Goal: Information Seeking & Learning: Learn about a topic

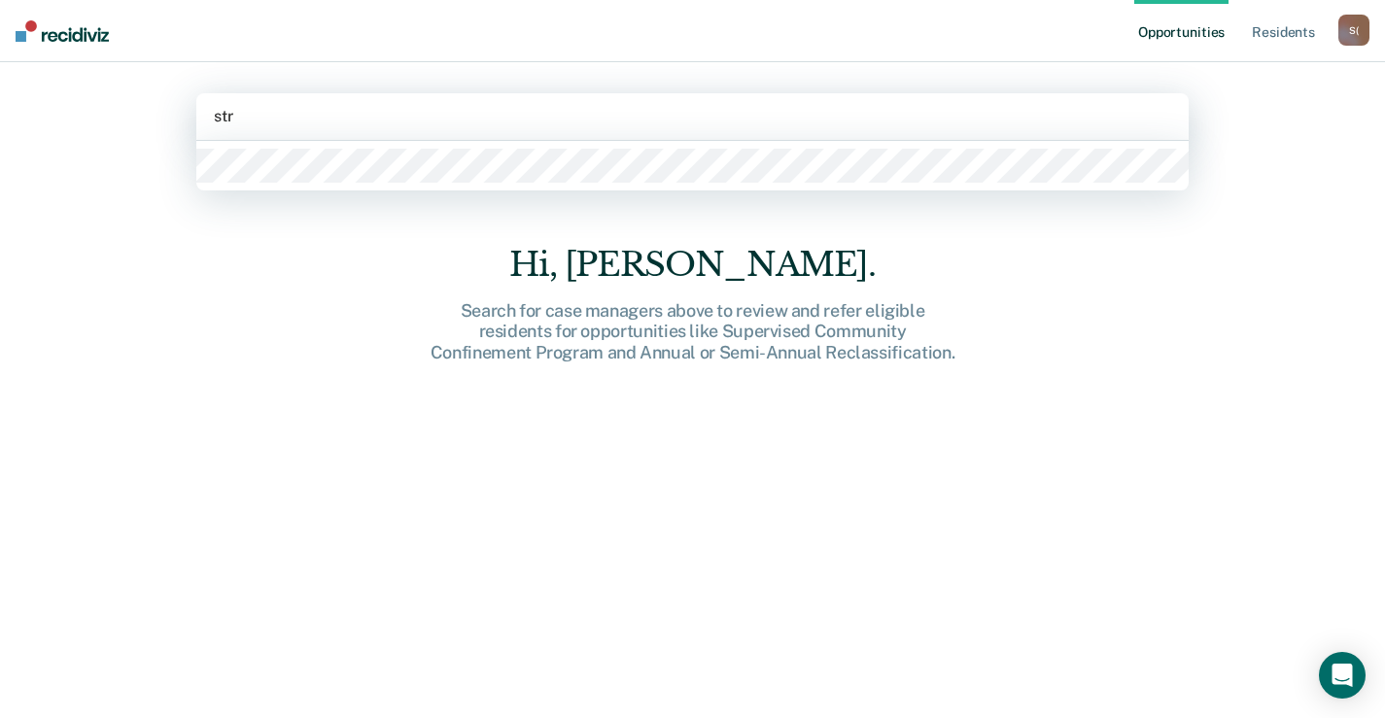
type input "stre"
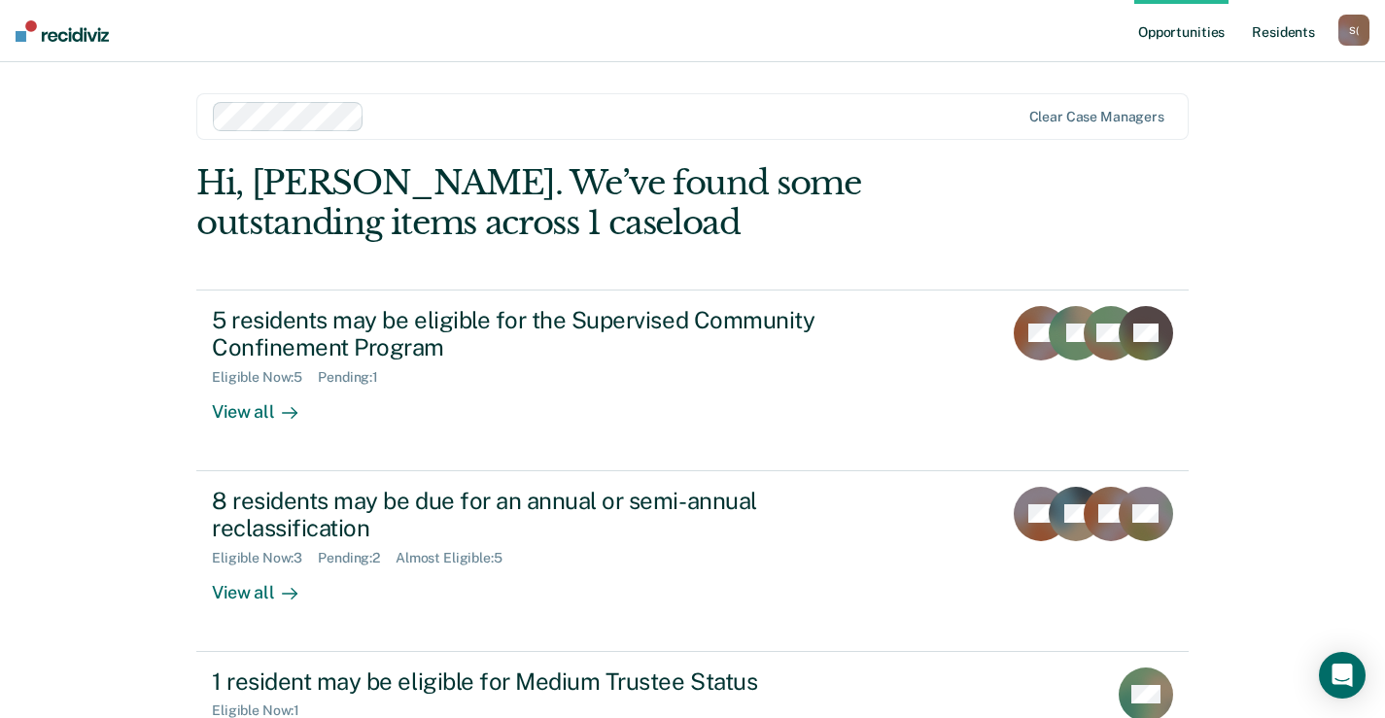
click at [1280, 32] on link "Resident s" at bounding box center [1283, 31] width 71 height 62
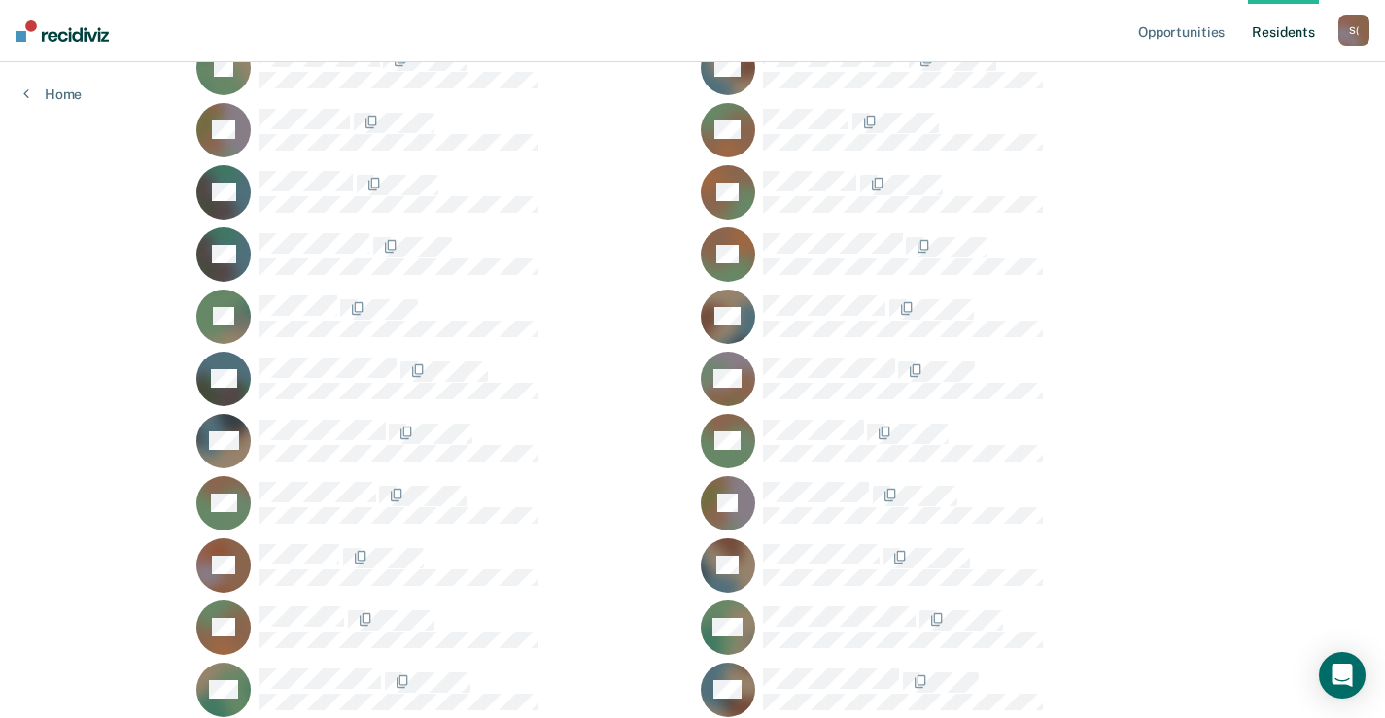
scroll to position [583, 0]
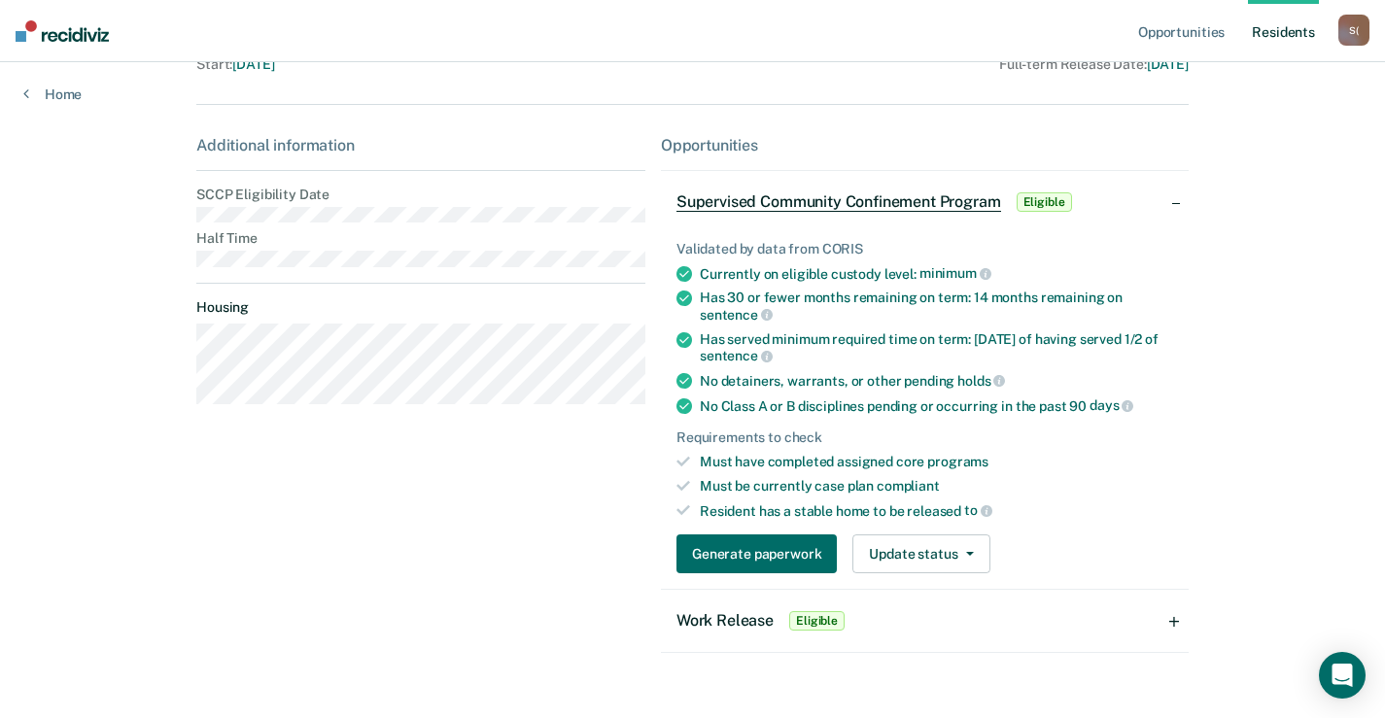
scroll to position [262, 0]
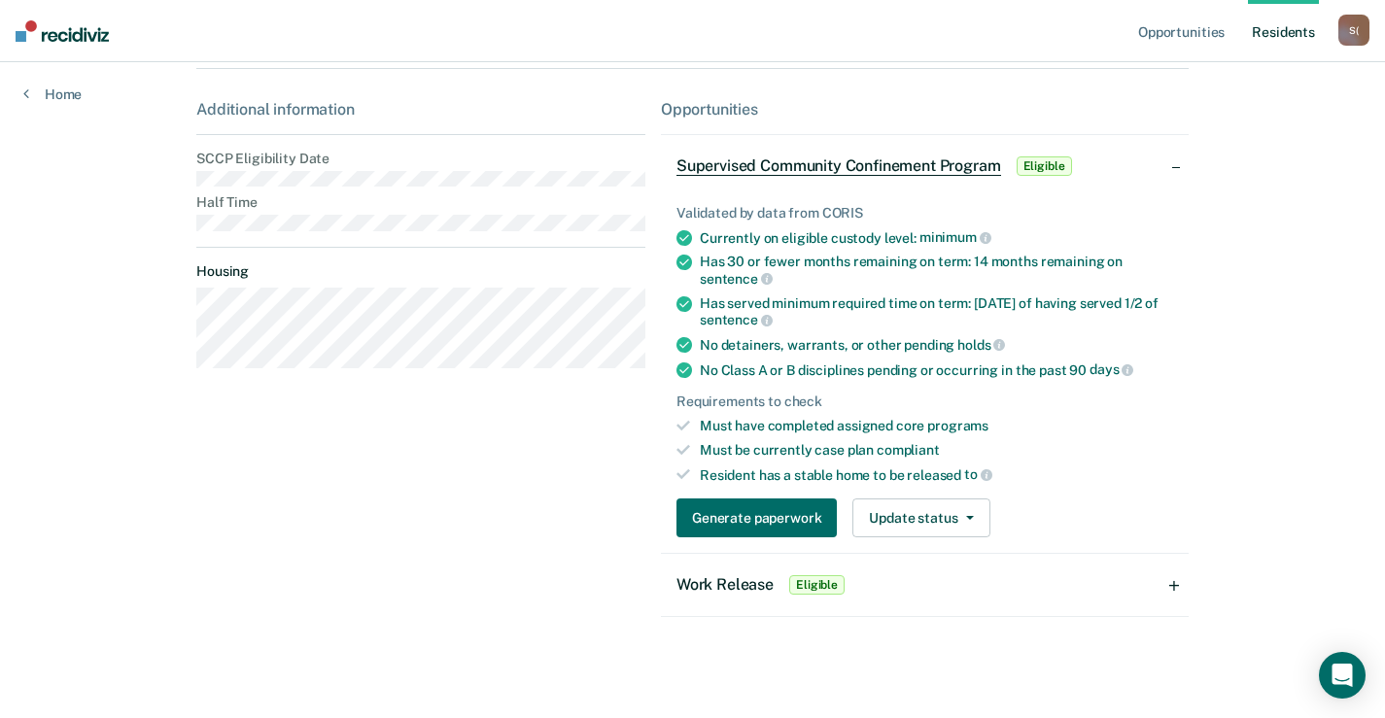
click at [1180, 589] on div "Work Release Eligible" at bounding box center [925, 585] width 528 height 62
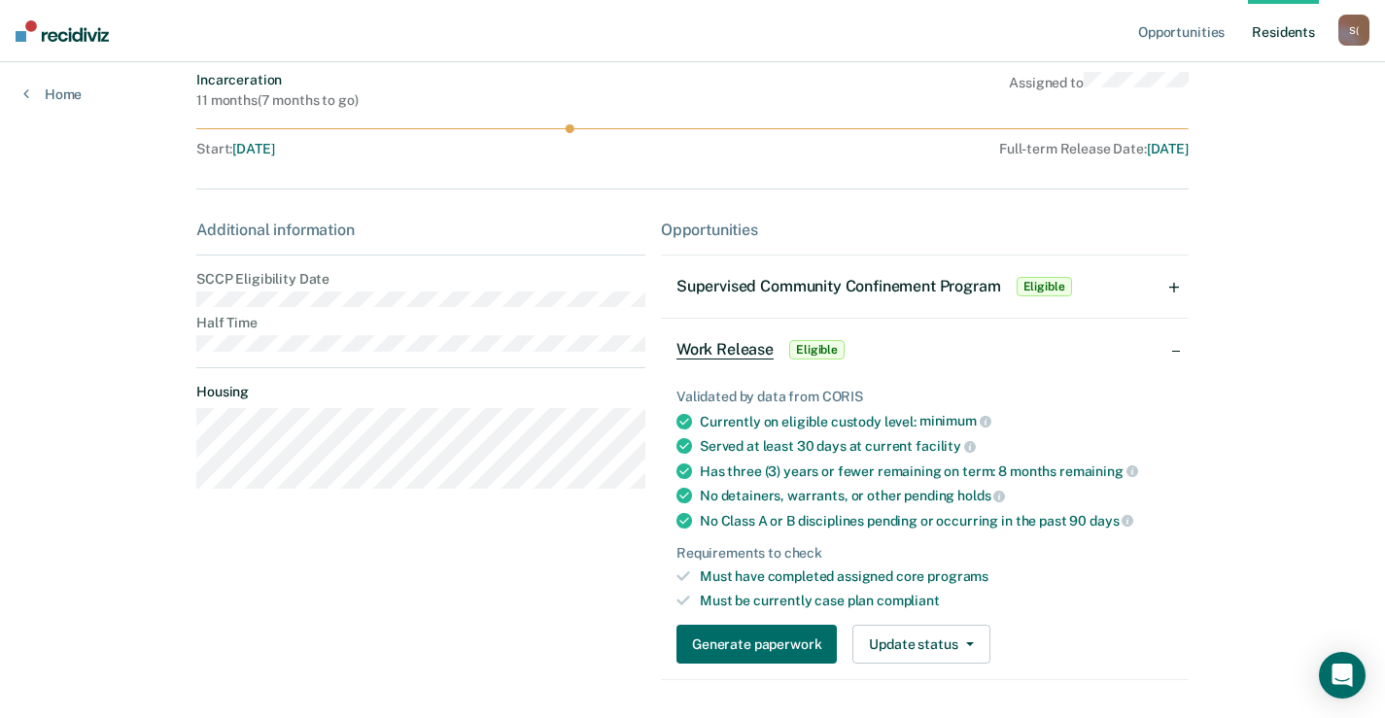
scroll to position [108, 0]
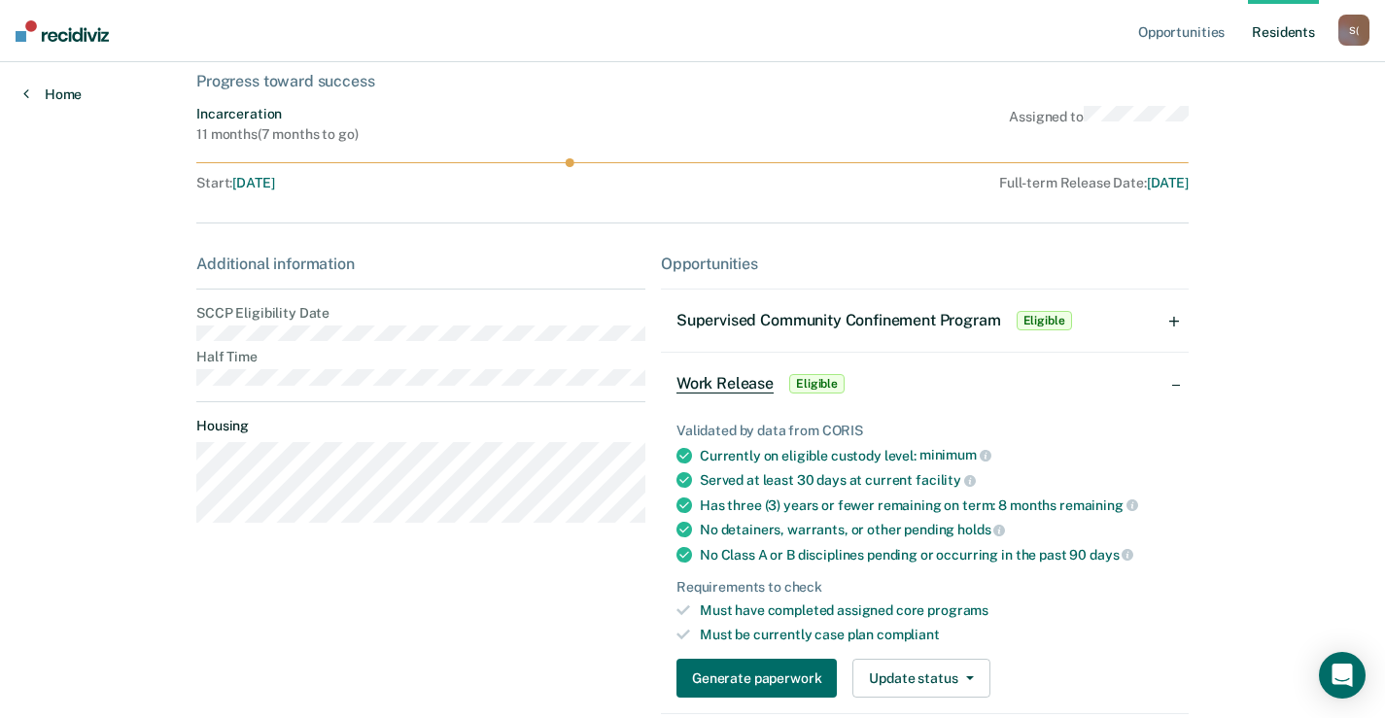
click at [58, 96] on link "Home" at bounding box center [52, 94] width 58 height 17
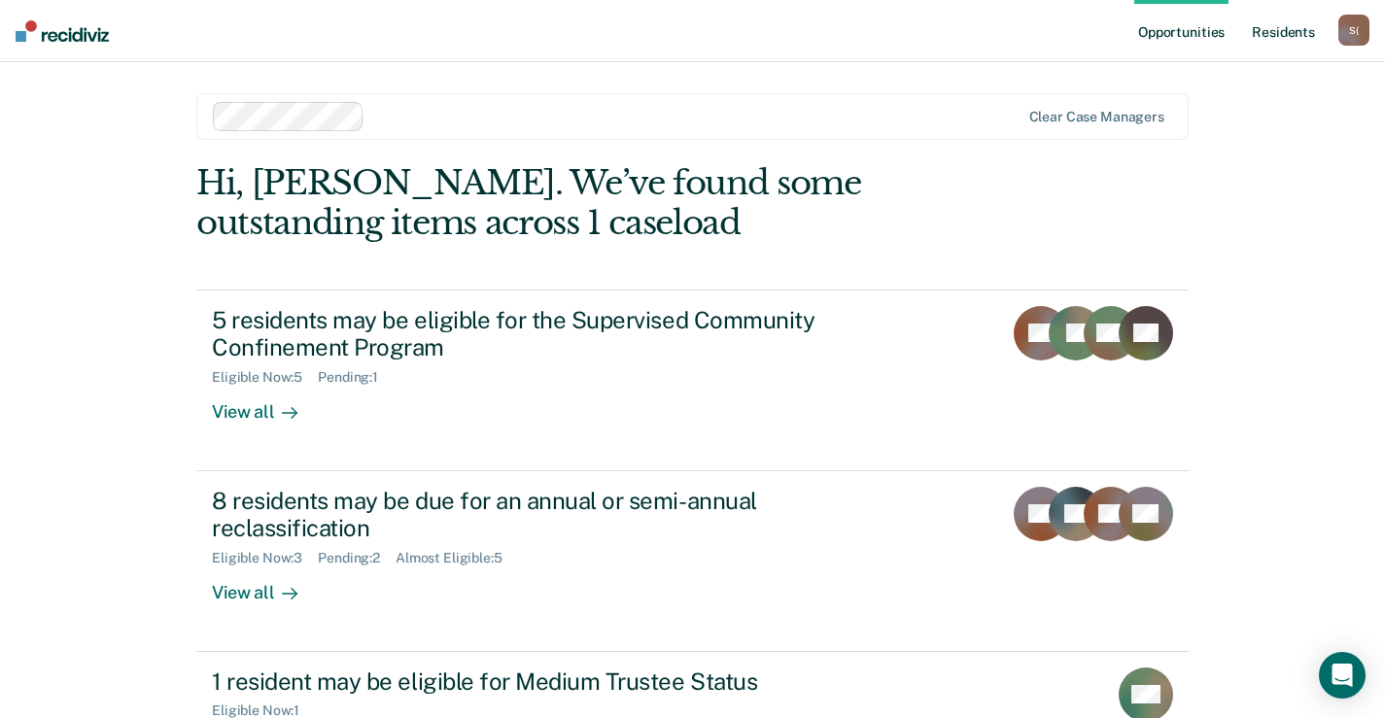
click at [1274, 38] on link "Resident s" at bounding box center [1283, 31] width 71 height 62
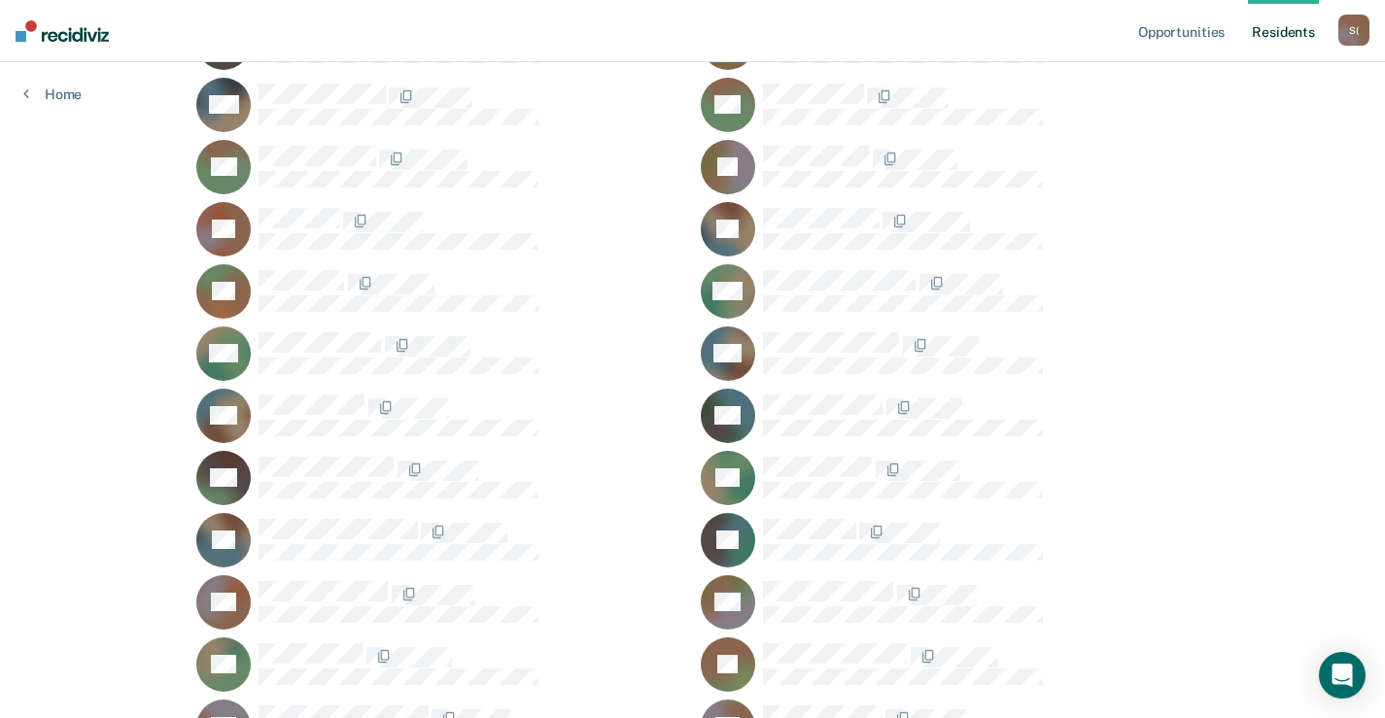
scroll to position [972, 0]
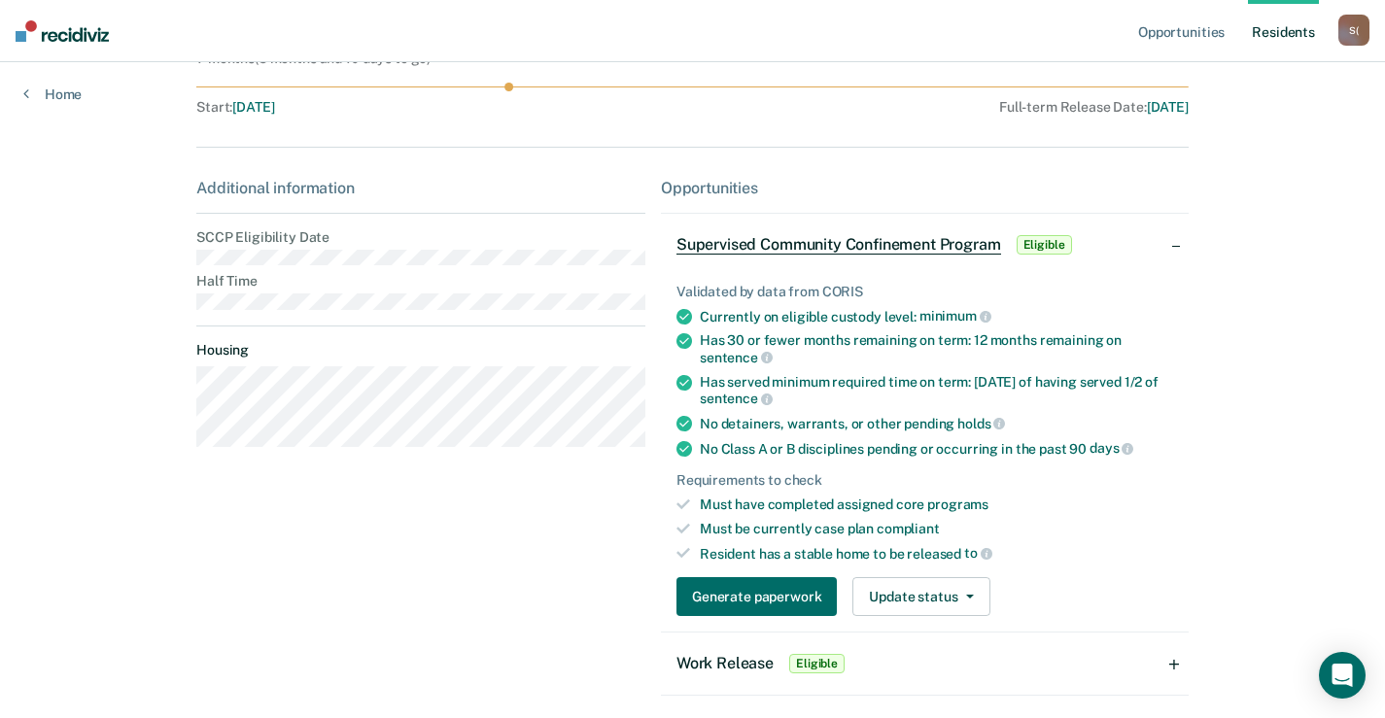
scroll to position [68, 0]
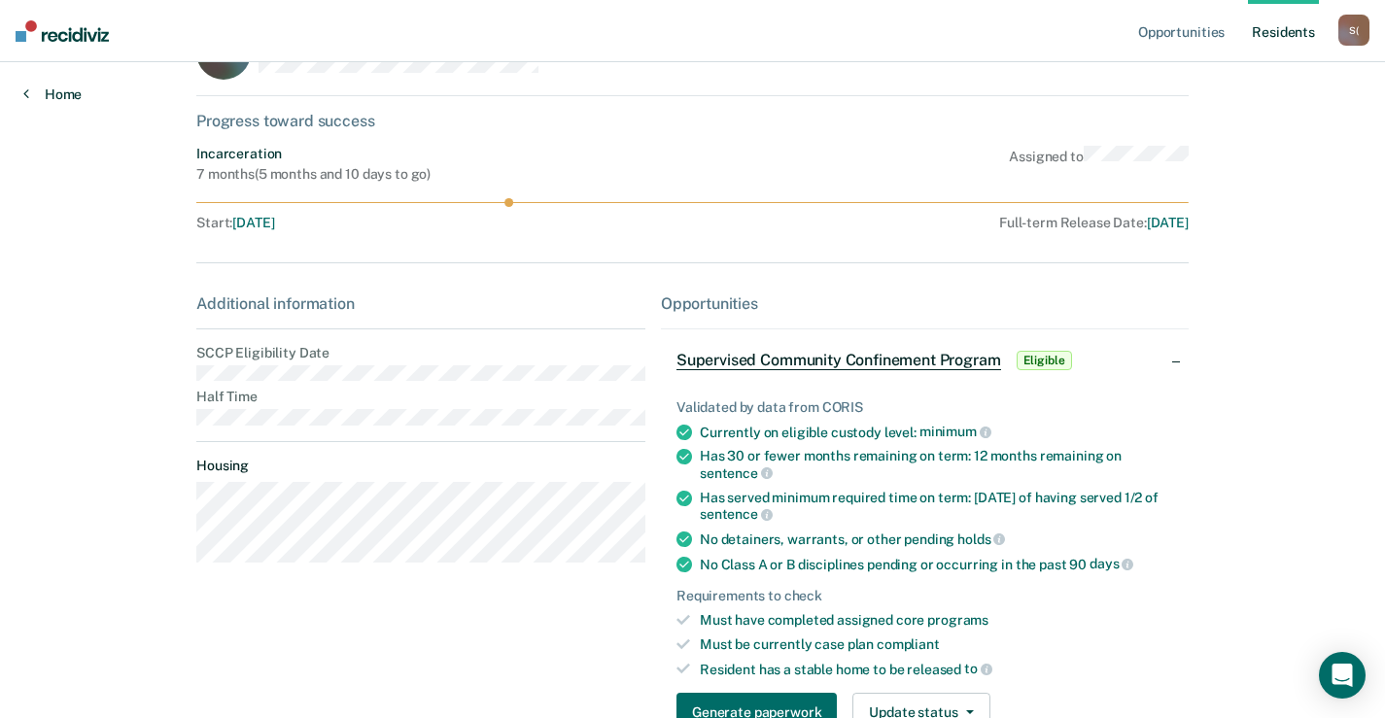
click at [73, 96] on link "Home" at bounding box center [52, 94] width 58 height 17
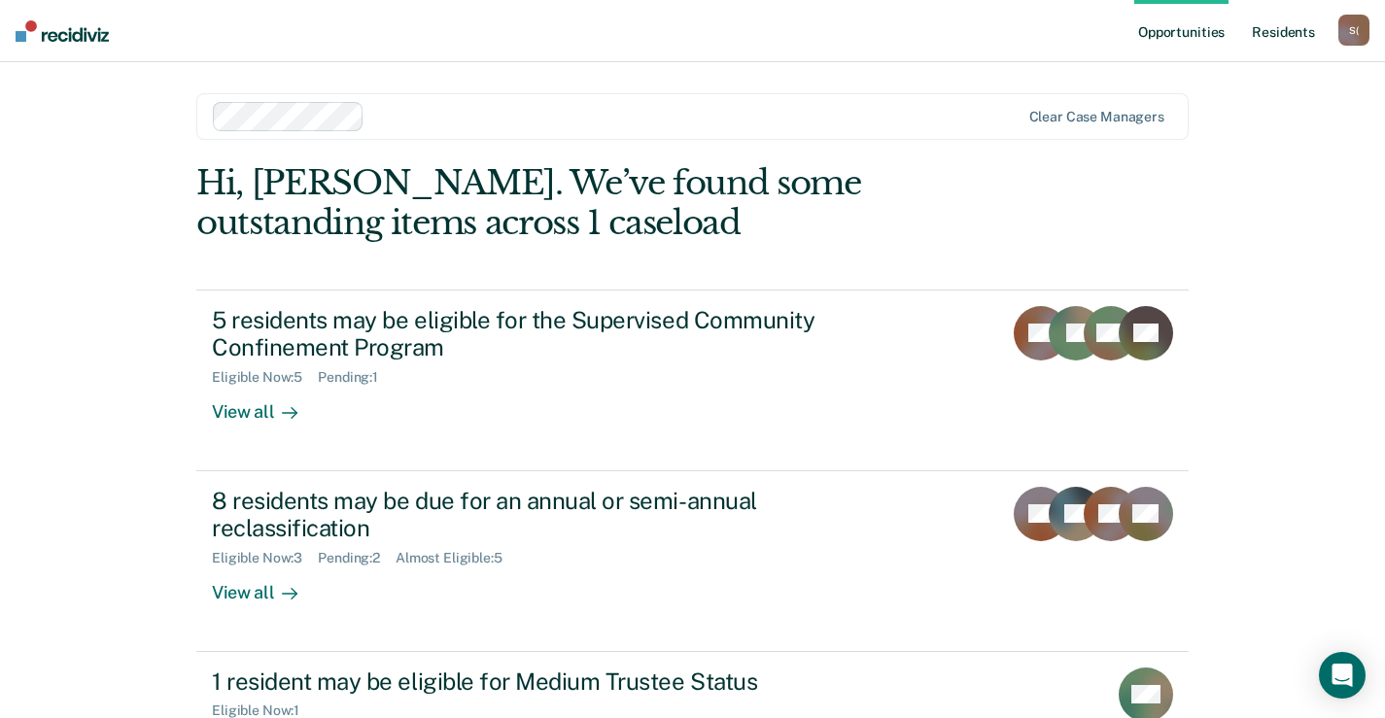
click at [1289, 36] on link "Resident s" at bounding box center [1283, 31] width 71 height 62
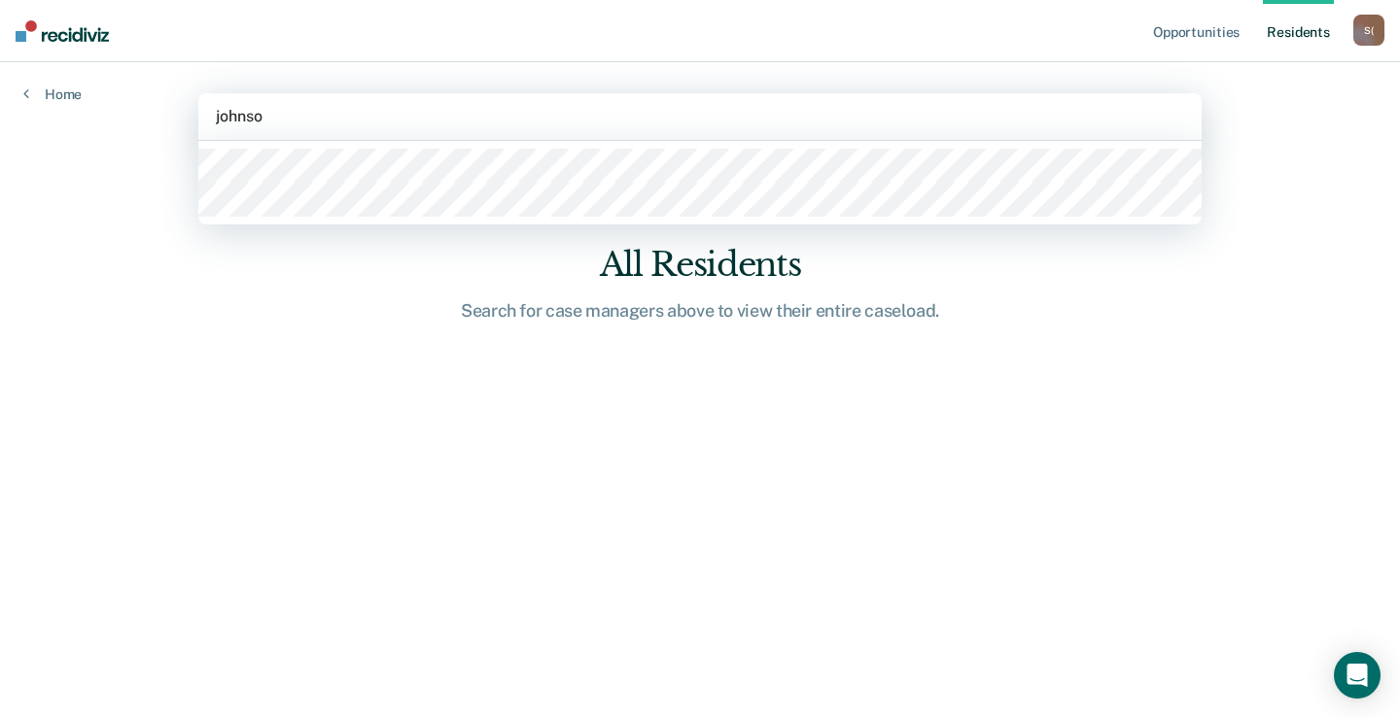
type input "[PERSON_NAME]"
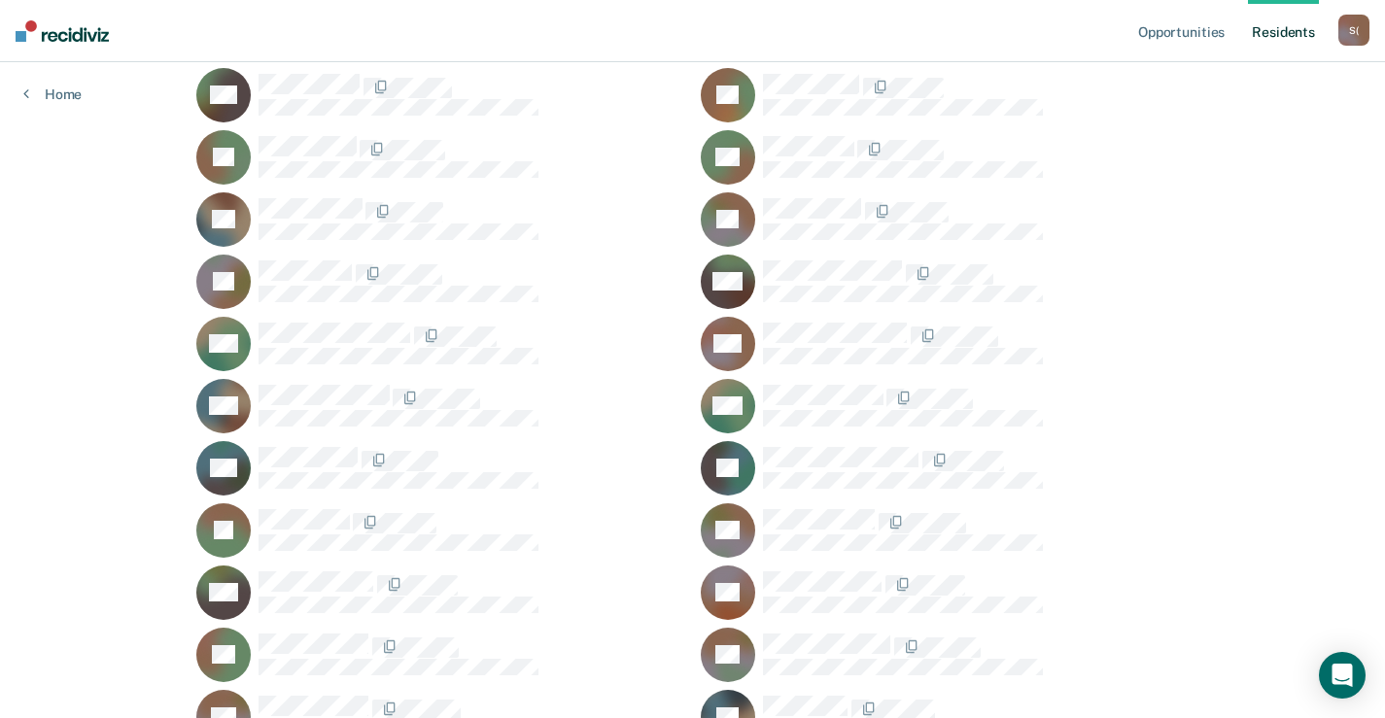
scroll to position [1069, 0]
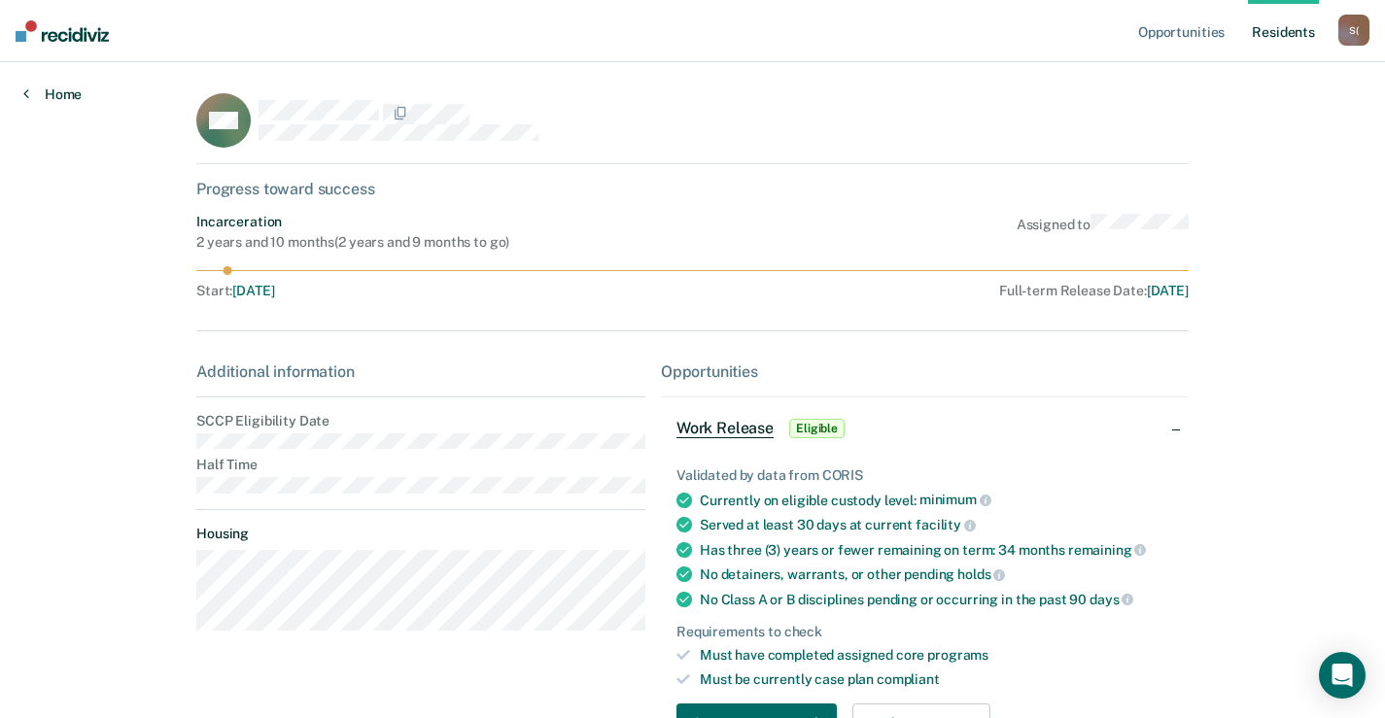
click at [55, 93] on link "Home" at bounding box center [52, 94] width 58 height 17
